Goal: Check status: Check status

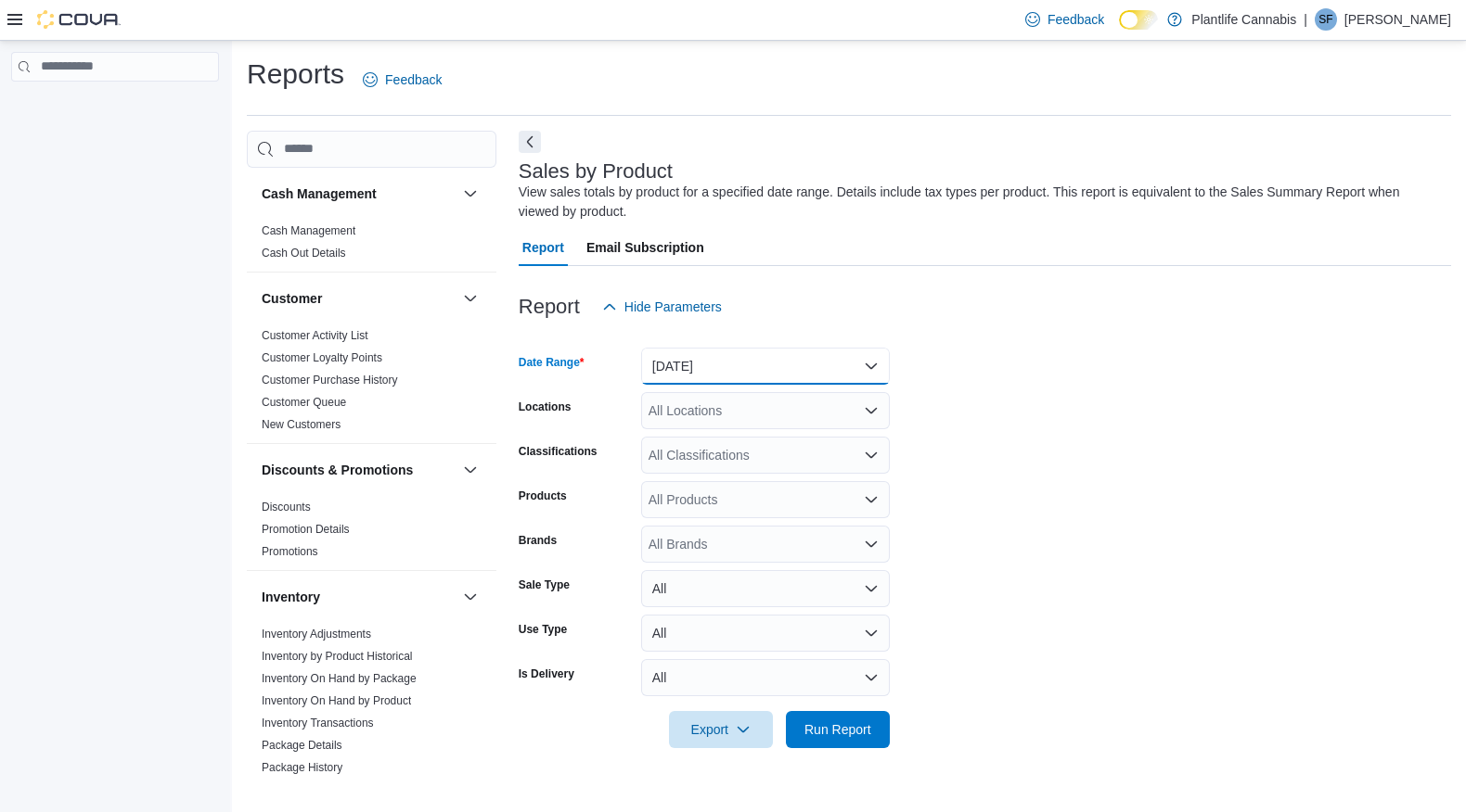
click at [798, 369] on button "[DATE]" at bounding box center [765, 367] width 249 height 37
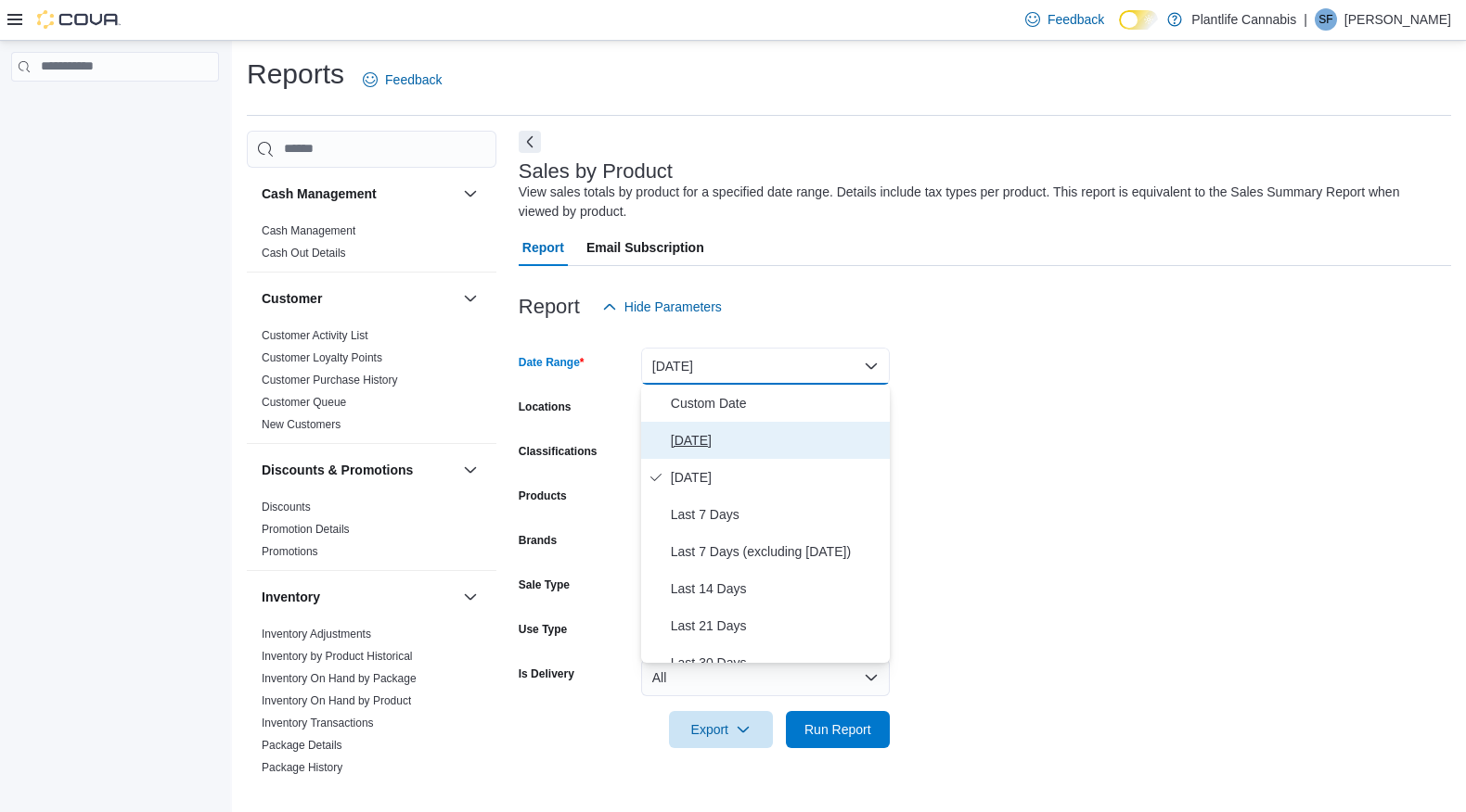
click at [746, 430] on span "[DATE]" at bounding box center [776, 441] width 212 height 22
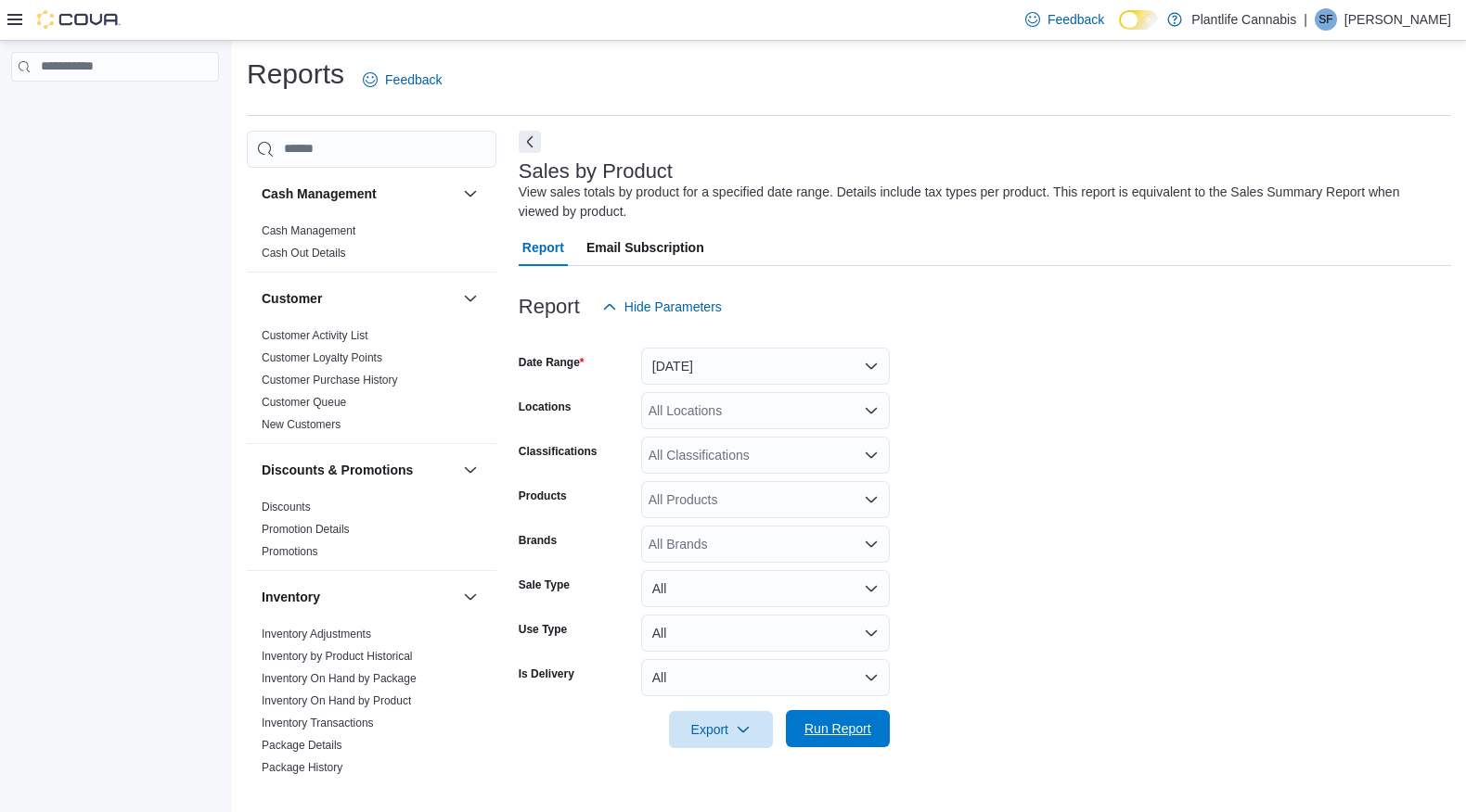
click at [825, 728] on span "Run Report" at bounding box center [837, 728] width 67 height 19
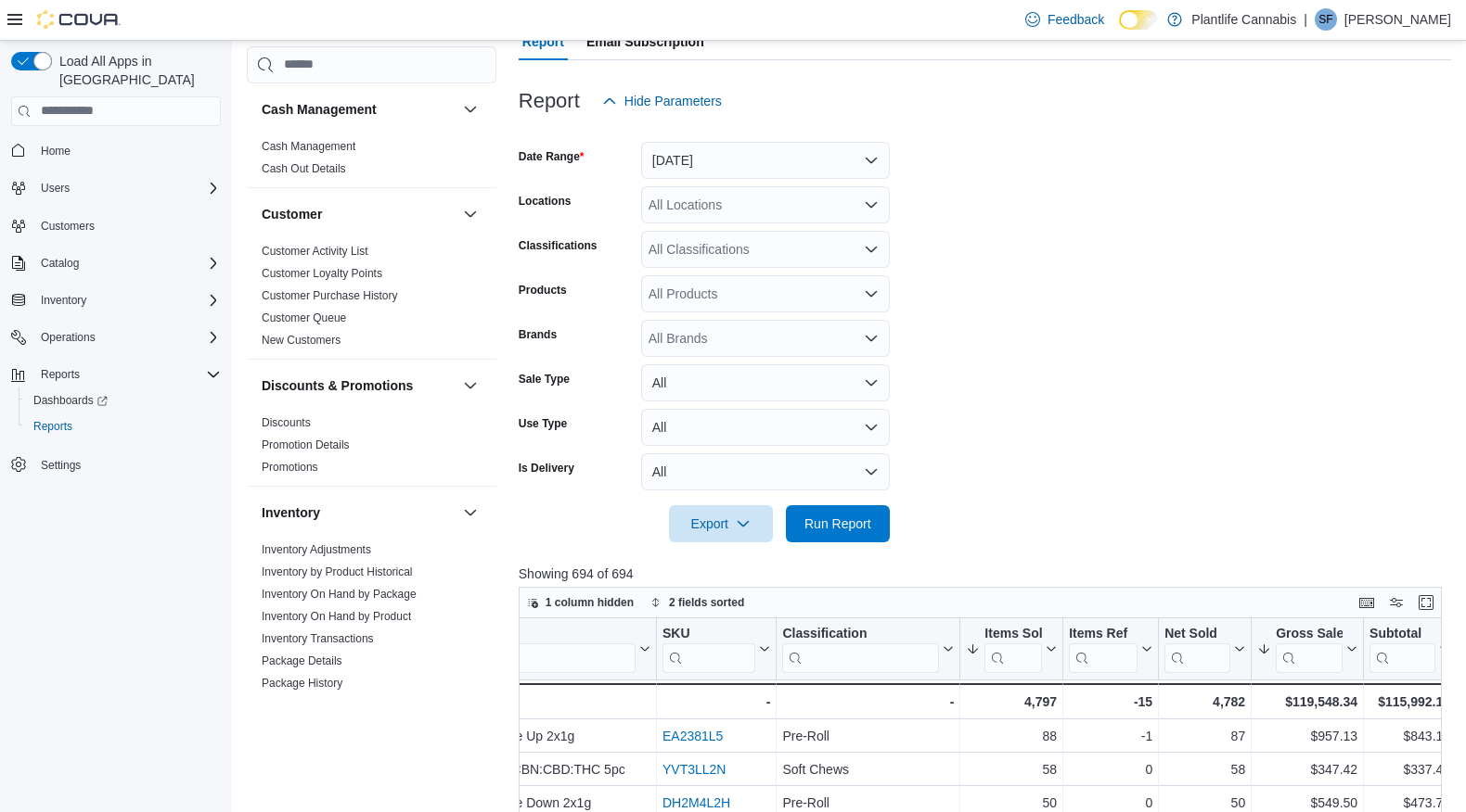
scroll to position [200, 0]
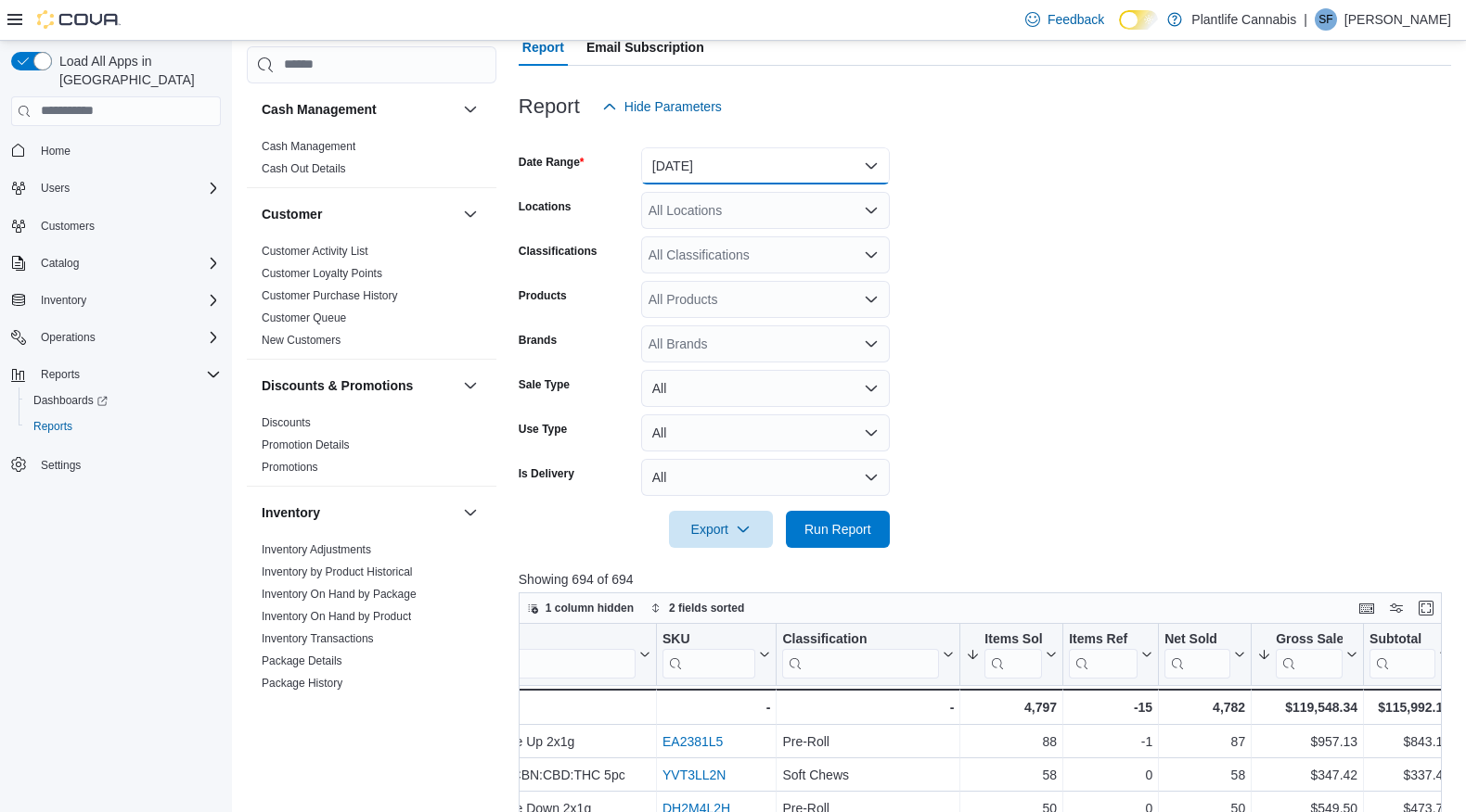
click at [789, 162] on button "[DATE]" at bounding box center [765, 166] width 249 height 37
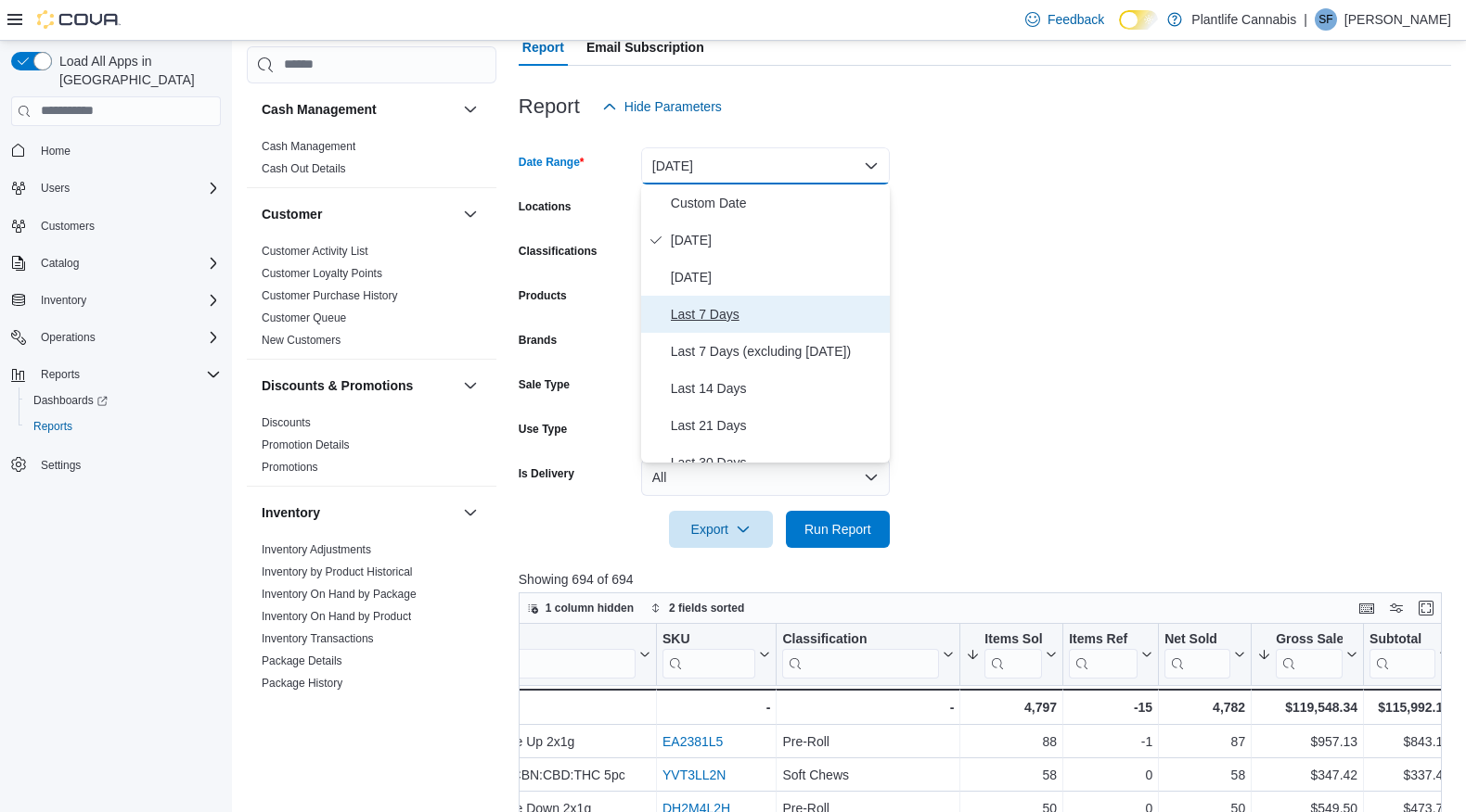
click at [737, 308] on span "Last 7 Days" at bounding box center [776, 315] width 212 height 22
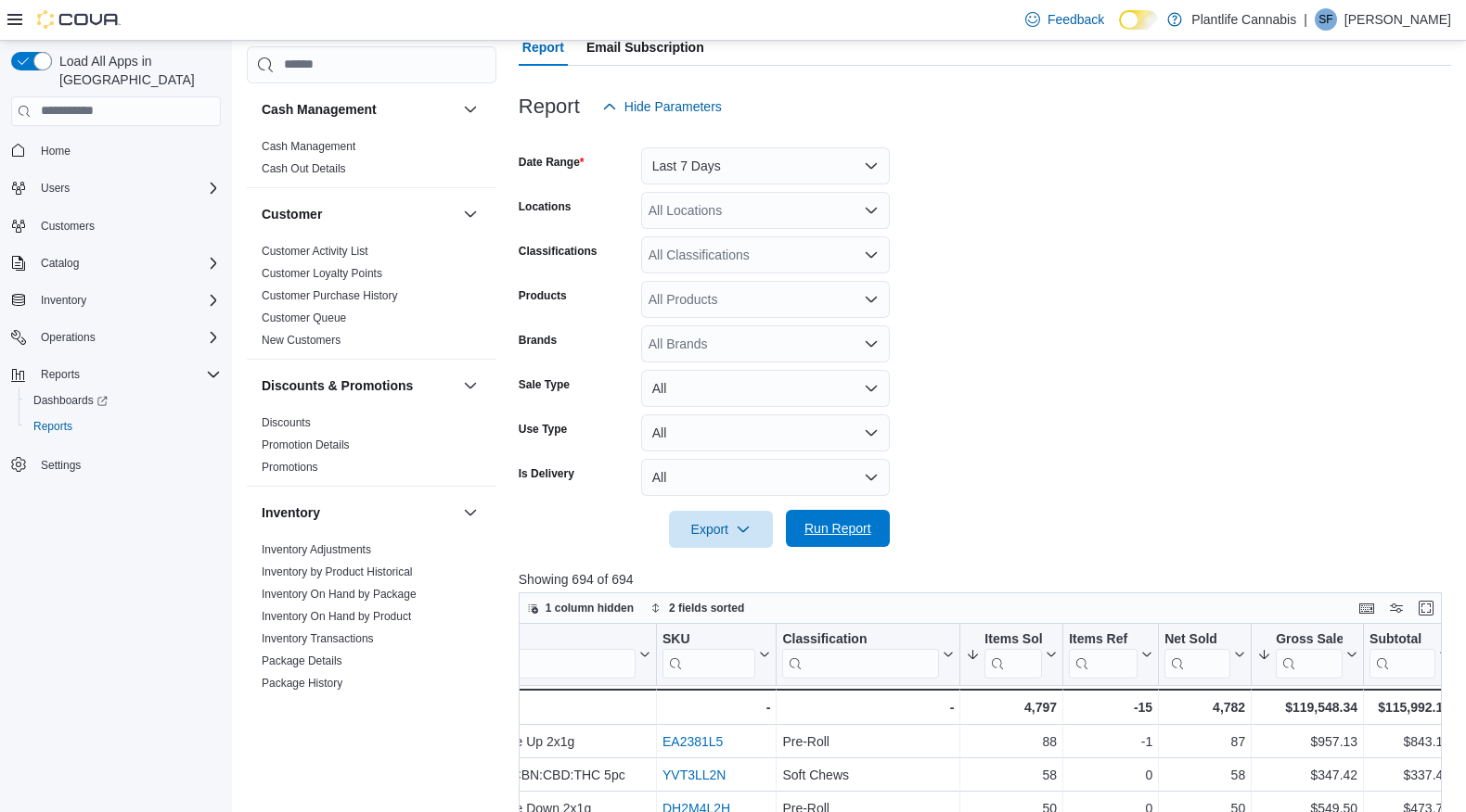
click at [836, 538] on span "Run Report" at bounding box center [837, 529] width 82 height 37
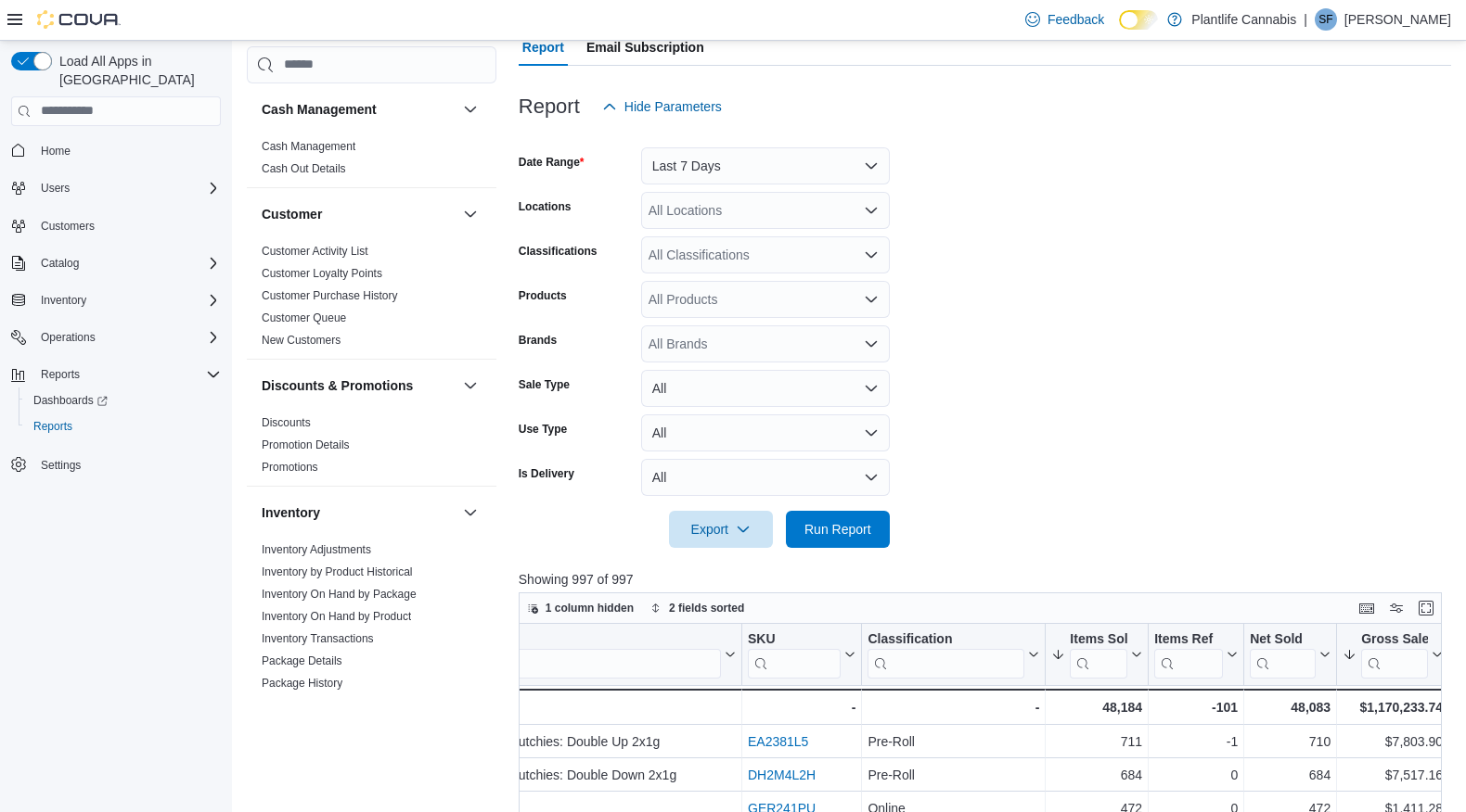
scroll to position [0, 225]
